Goal: Find specific page/section: Find specific page/section

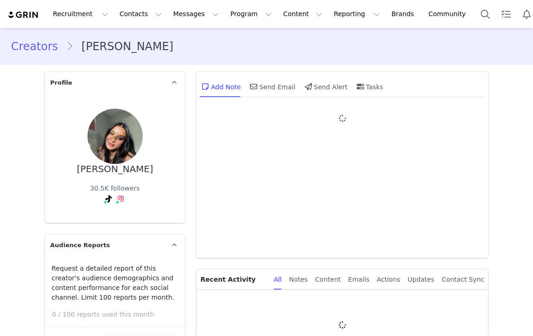
type input "+1 ([GEOGRAPHIC_DATA])"
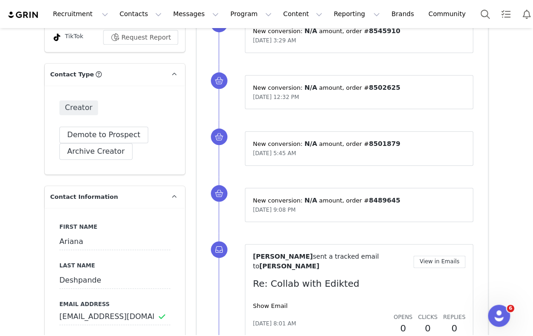
scroll to position [322, 0]
click at [103, 318] on input "[EMAIL_ADDRESS][DOMAIN_NAME]" at bounding box center [114, 316] width 111 height 17
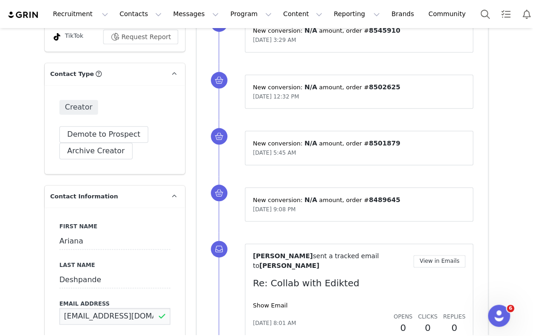
click at [103, 318] on input "arianadeshpande@gmail.com" at bounding box center [114, 316] width 111 height 17
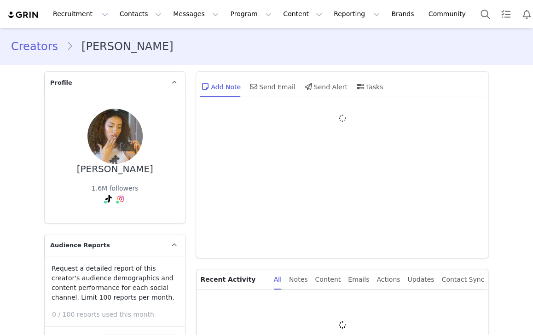
type input "+1 ([GEOGRAPHIC_DATA])"
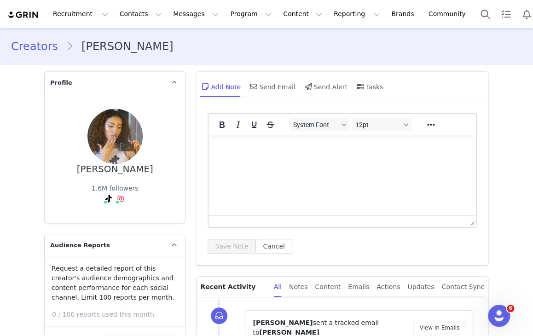
click at [444, 263] on div "System Font 12pt To open the popup, press Shift+Enter To open the popup, press …" at bounding box center [342, 186] width 293 height 157
click at [341, 281] on div "Content" at bounding box center [328, 287] width 26 height 21
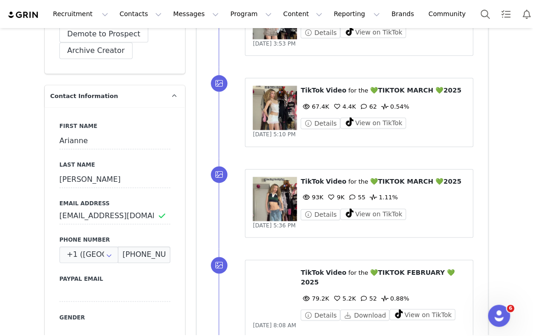
scroll to position [416, 0]
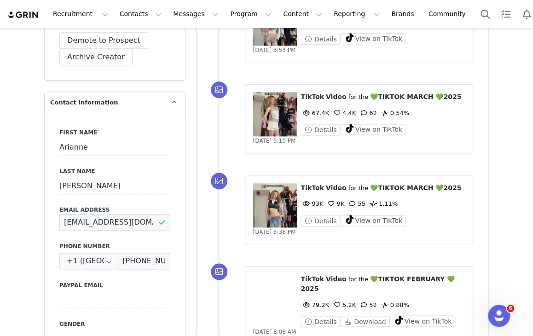
click at [123, 221] on input "Itsariannetorres@gmail.com" at bounding box center [114, 222] width 111 height 17
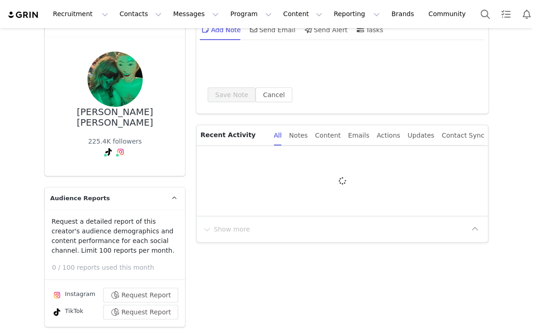
type input "+1 ([GEOGRAPHIC_DATA])"
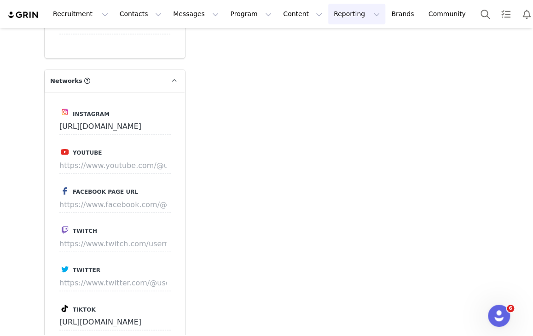
scroll to position [1930, 0]
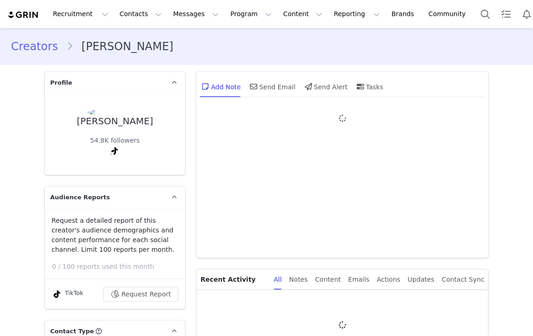
type input "+1 ([GEOGRAPHIC_DATA])"
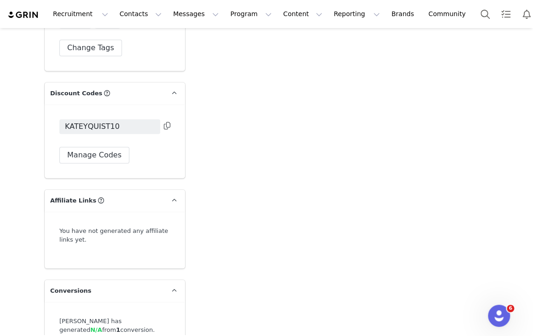
scroll to position [2925, 0]
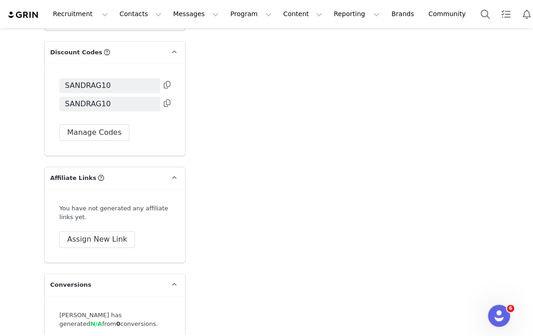
scroll to position [3057, 0]
